Goal: Find specific page/section: Find specific page/section

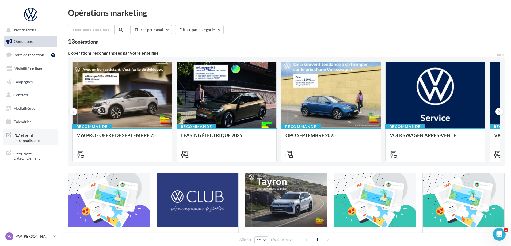
click at [25, 130] on link "PLV et print personnalisable" at bounding box center [30, 137] width 55 height 16
